Goal: Task Accomplishment & Management: Use online tool/utility

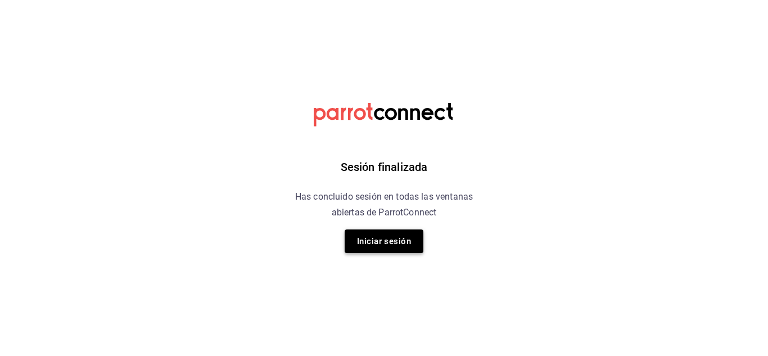
click at [402, 240] on button "Iniciar sesión" at bounding box center [383, 241] width 79 height 24
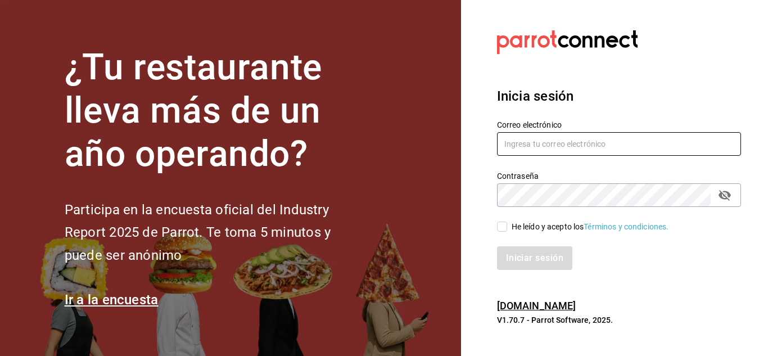
type input "cuerno.cdmx@grupocosteno.com"
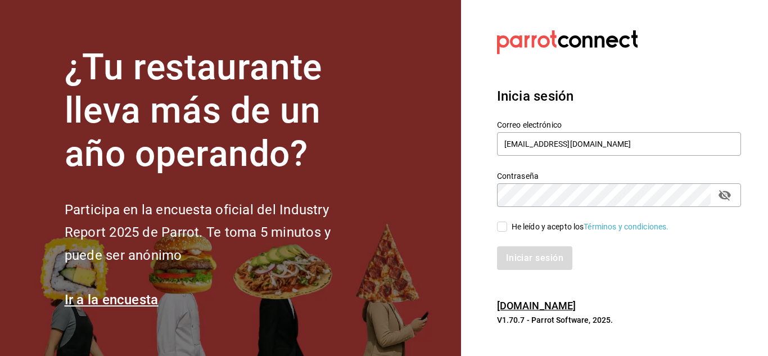
click at [503, 225] on input "He leído y acepto los Términos y condiciones." at bounding box center [502, 226] width 10 height 10
checkbox input "true"
click at [535, 258] on button "Iniciar sesión" at bounding box center [535, 258] width 76 height 24
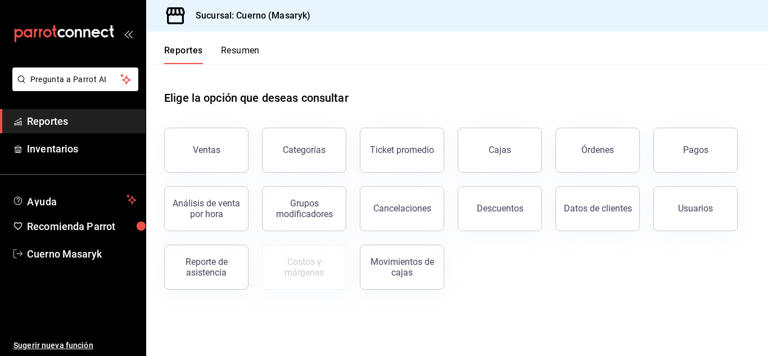
click at [688, 153] on div "Pagos" at bounding box center [695, 149] width 25 height 11
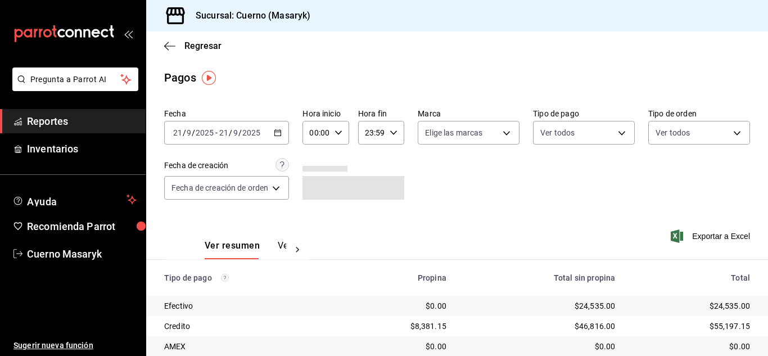
click at [338, 129] on icon "button" at bounding box center [338, 133] width 8 height 8
click at [310, 156] on button "04" at bounding box center [315, 157] width 18 height 22
type input "04:00"
click at [485, 211] on div at bounding box center [384, 178] width 768 height 356
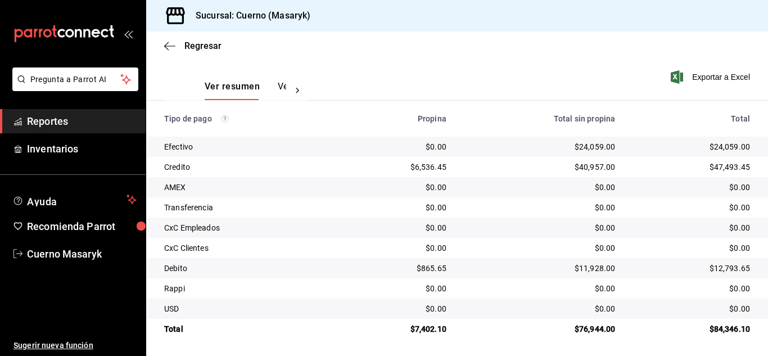
scroll to position [161, 0]
